Goal: Task Accomplishment & Management: Use online tool/utility

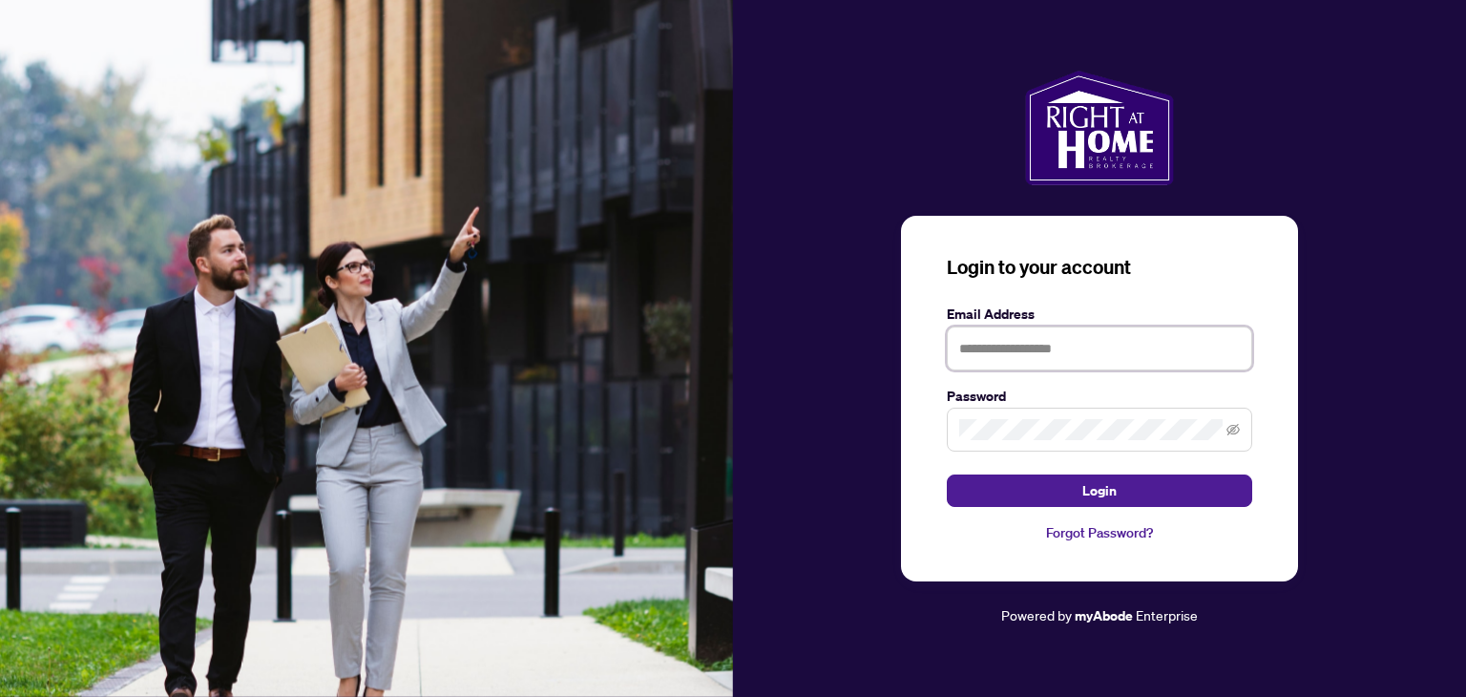
type input "**********"
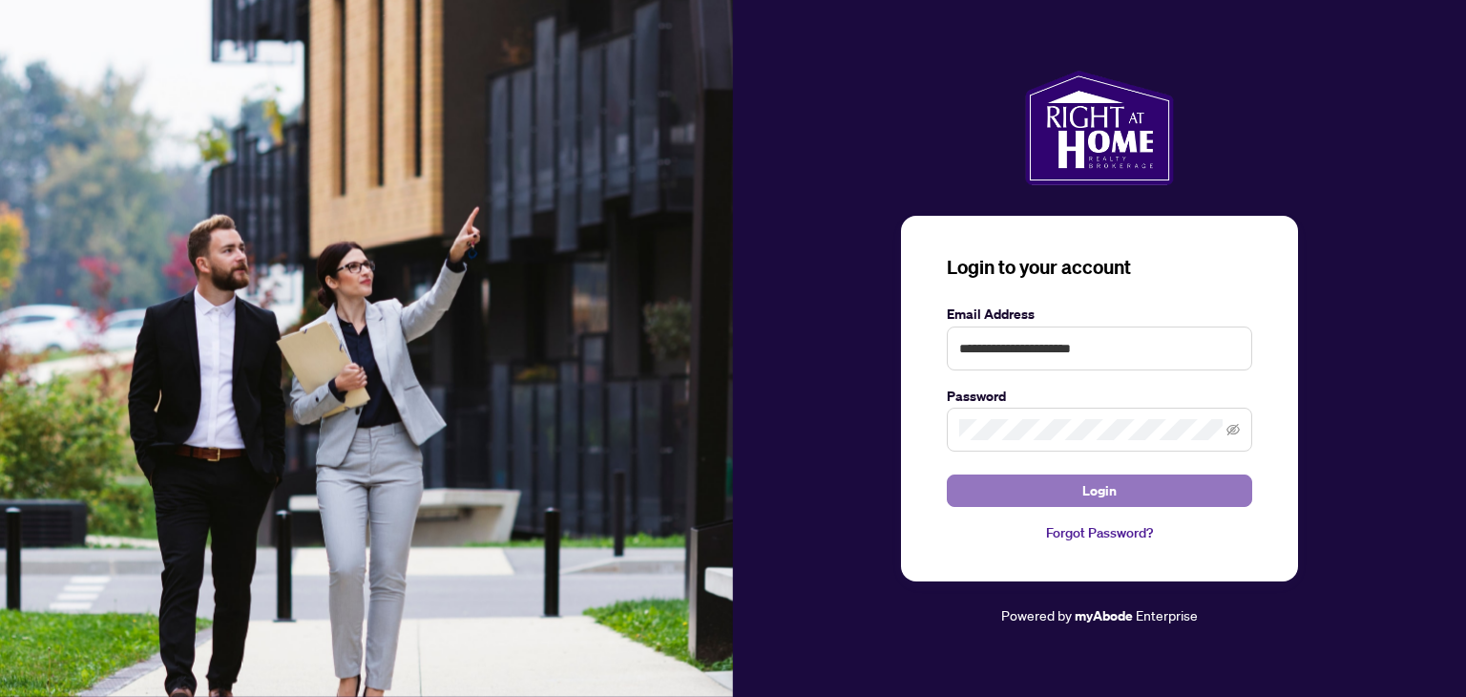
click at [1032, 490] on button "Login" at bounding box center [1099, 490] width 305 height 32
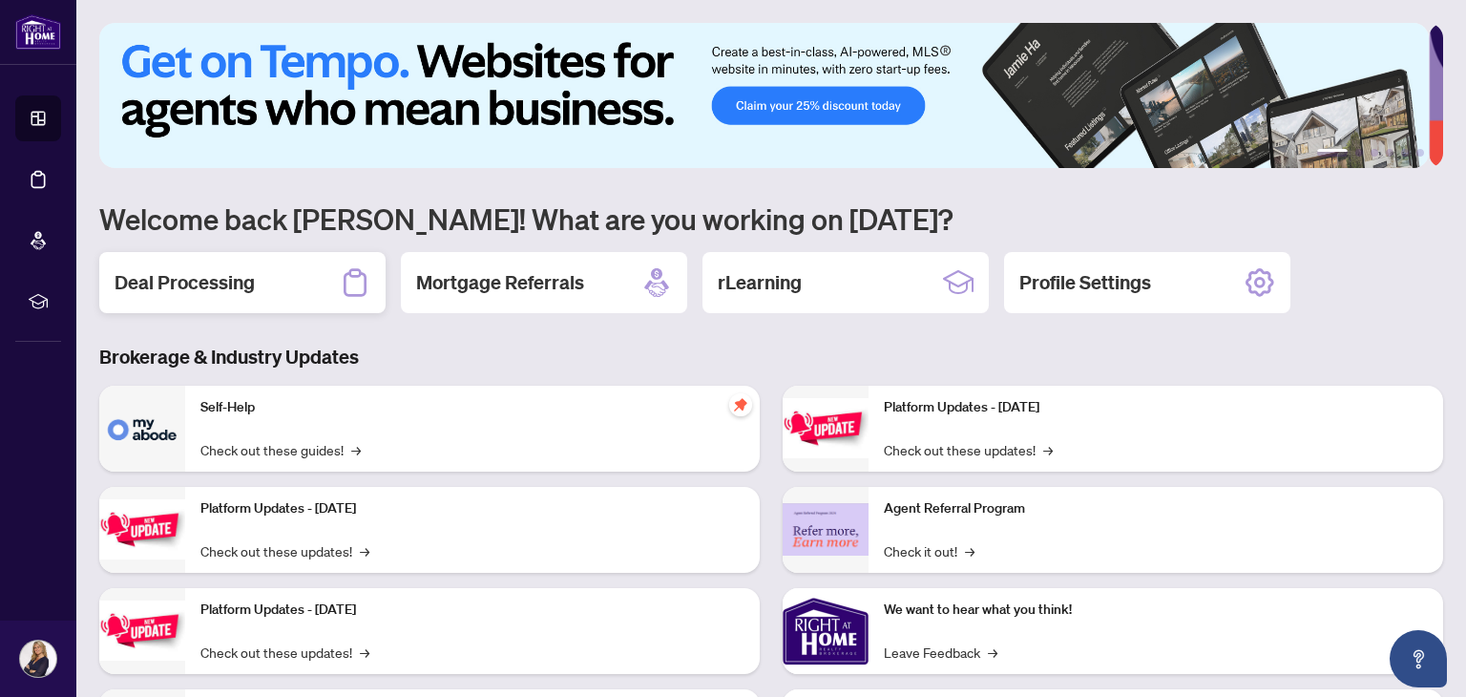
click at [210, 284] on h2 "Deal Processing" at bounding box center [185, 282] width 140 height 27
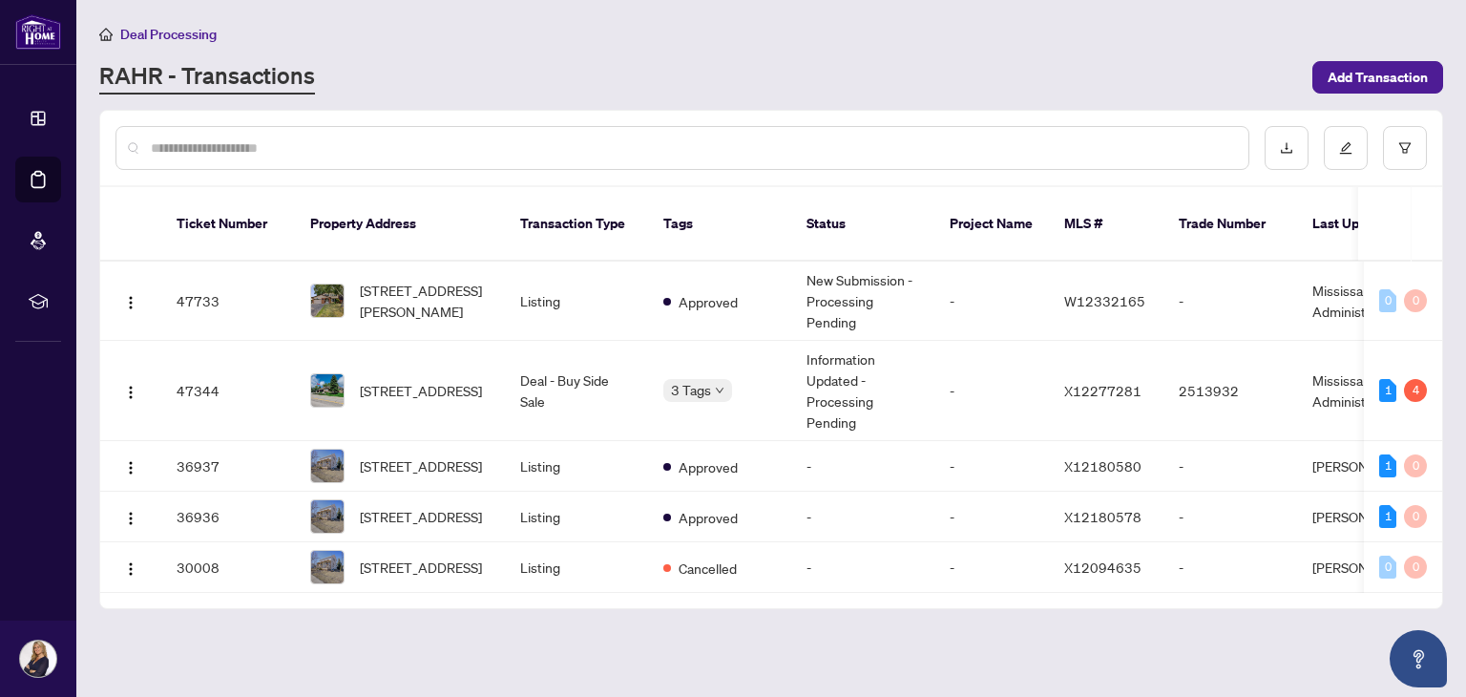
click at [392, 380] on span "[STREET_ADDRESS]" at bounding box center [421, 390] width 122 height 21
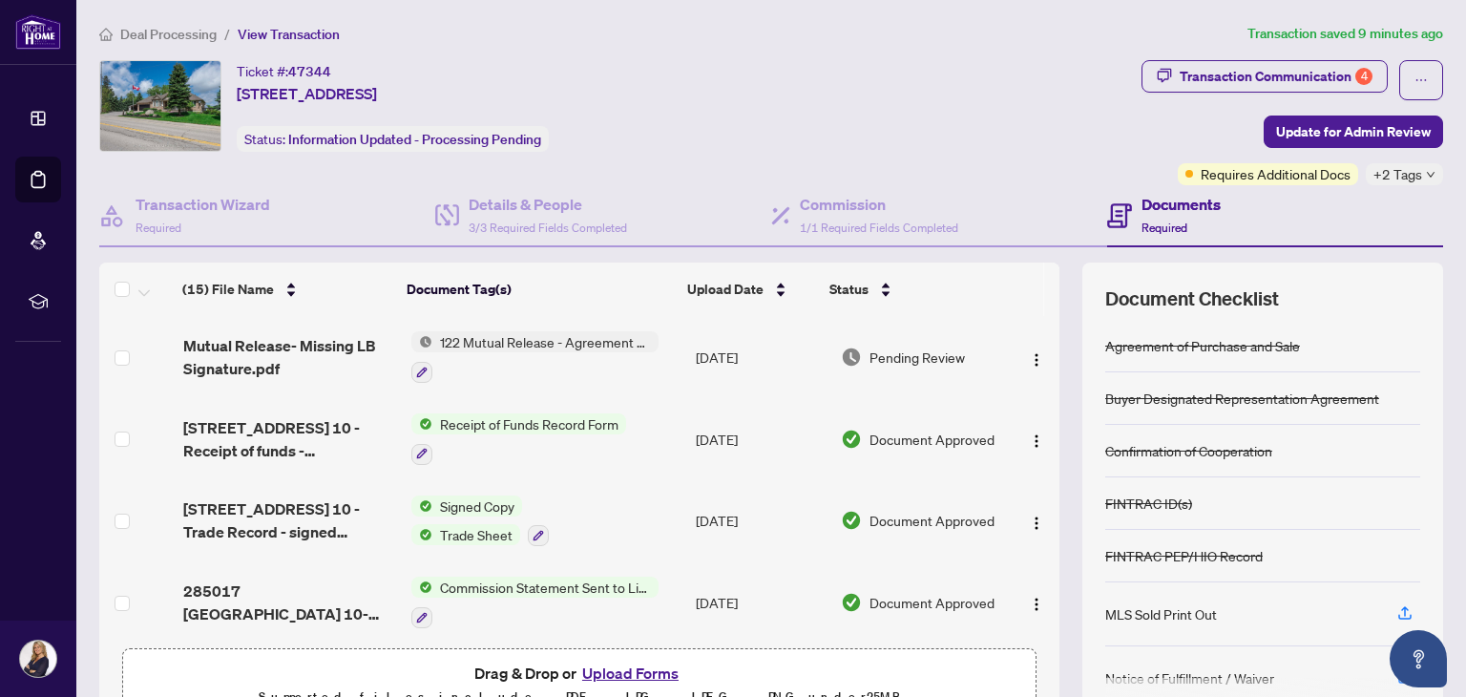
click at [219, 363] on span "Mutual Release- Missing LB Signature.pdf" at bounding box center [289, 357] width 213 height 46
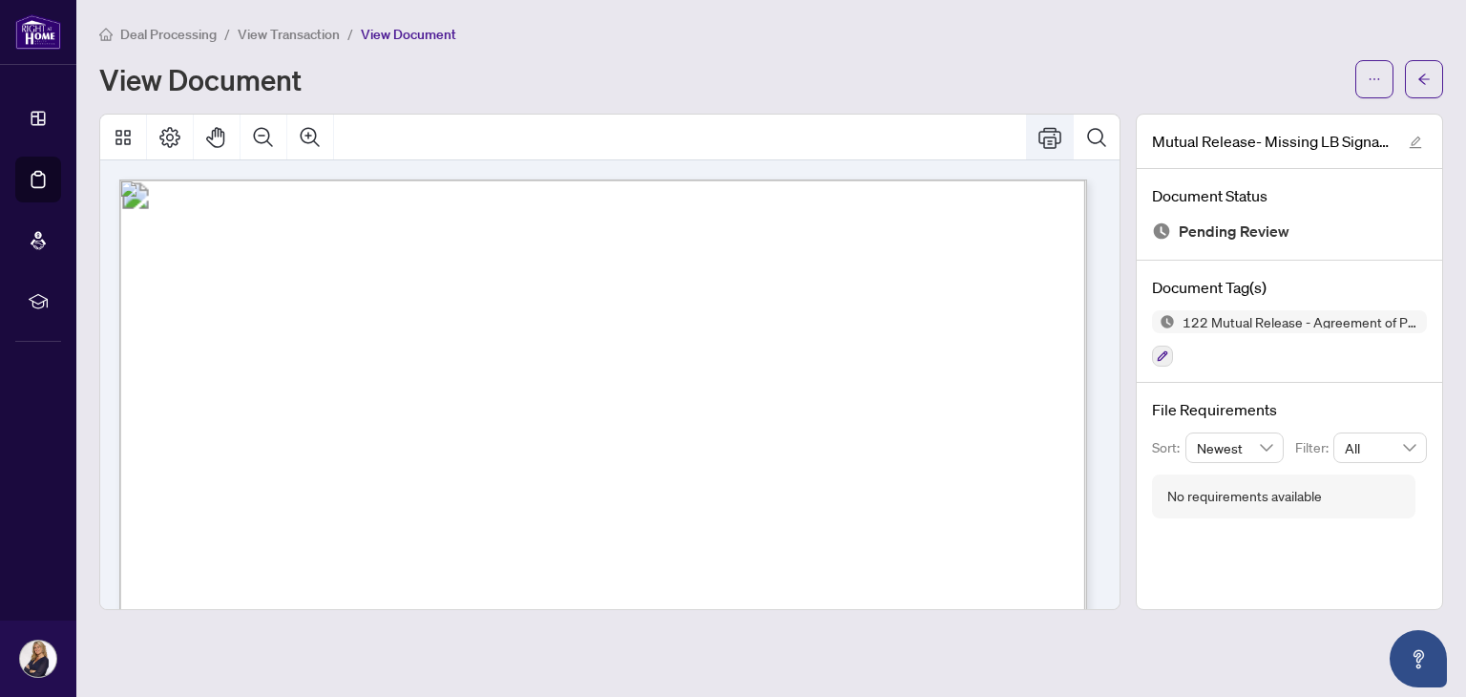
click at [1046, 137] on icon "Print" at bounding box center [1049, 137] width 23 height 23
